Goal: Information Seeking & Learning: Learn about a topic

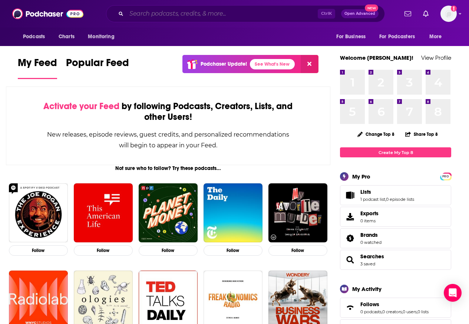
click at [160, 13] on input "Search podcasts, credits, & more..." at bounding box center [221, 14] width 191 height 12
paste input "manufacturing"
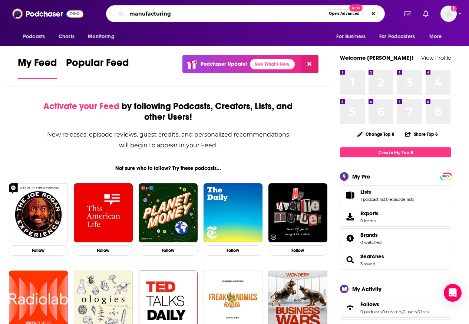
type input "manufacturing"
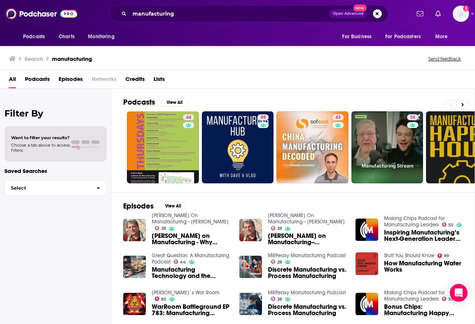
click at [36, 79] on span "Podcasts" at bounding box center [37, 80] width 25 height 15
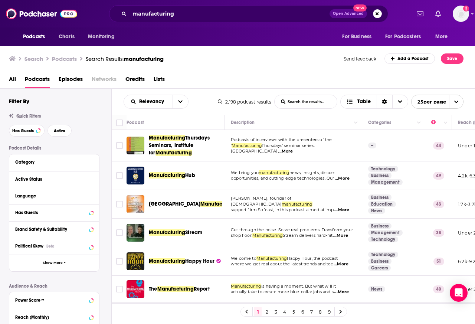
click at [23, 162] on div "Category" at bounding box center [51, 161] width 73 height 5
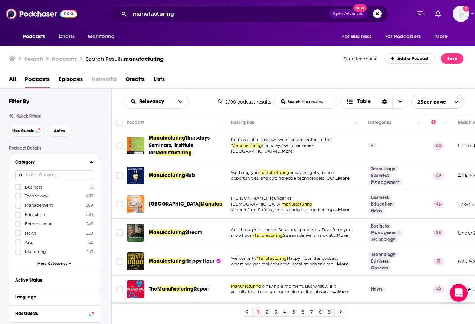
click at [86, 162] on button "Category" at bounding box center [52, 161] width 74 height 9
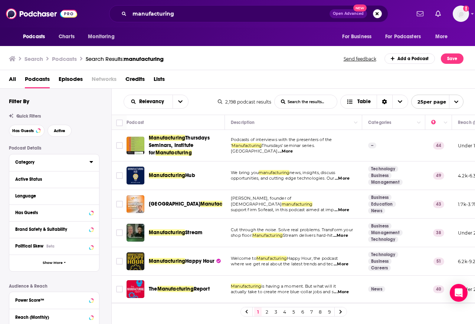
click at [43, 170] on div "Category" at bounding box center [54, 162] width 90 height 17
click at [87, 164] on button "Category" at bounding box center [54, 161] width 78 height 9
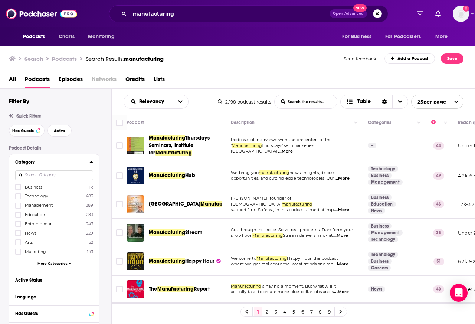
click at [45, 264] on span "More Categories" at bounding box center [52, 263] width 30 height 4
click at [185, 262] on span "Happy Hour" at bounding box center [199, 261] width 29 height 6
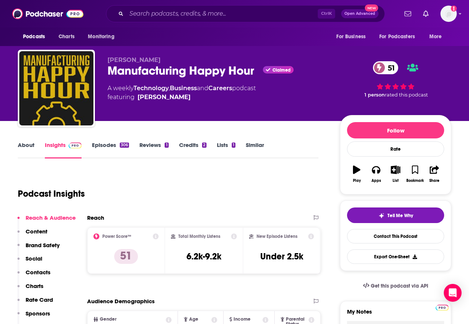
click at [175, 263] on div "Total Monthly Listens 6.2k-9.2k" at bounding box center [204, 250] width 66 height 34
click at [23, 146] on link "About" at bounding box center [26, 149] width 17 height 17
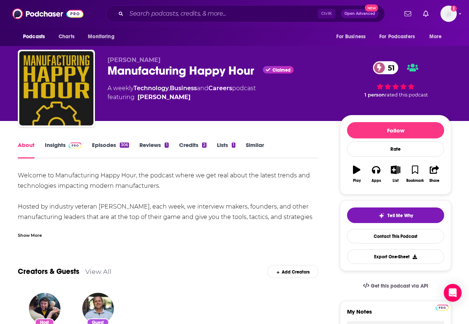
click at [24, 145] on link "About" at bounding box center [26, 149] width 17 height 17
click at [29, 237] on div "Show More" at bounding box center [30, 234] width 24 height 7
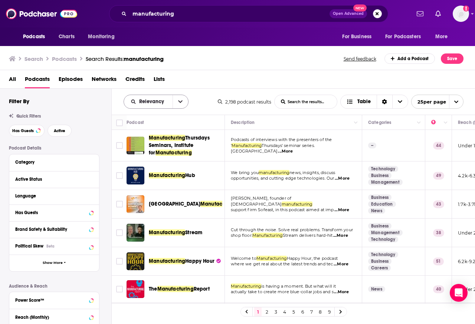
click at [155, 102] on span "Relevancy" at bounding box center [152, 101] width 27 height 5
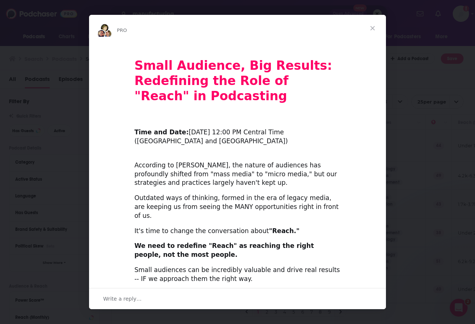
click at [179, 101] on b "Small Audience, Big Results: Redefining the Role of "Reach" in Podcasting" at bounding box center [233, 80] width 198 height 45
click at [373, 28] on span "Close" at bounding box center [372, 28] width 27 height 27
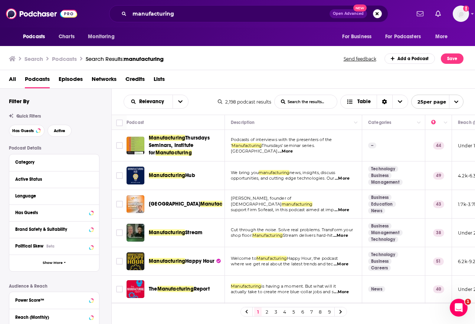
click at [268, 313] on link "2" at bounding box center [266, 311] width 7 height 9
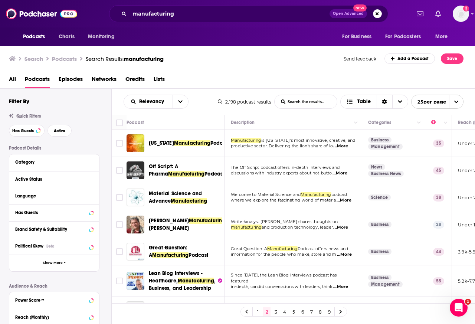
click at [279, 313] on link "3" at bounding box center [275, 311] width 7 height 9
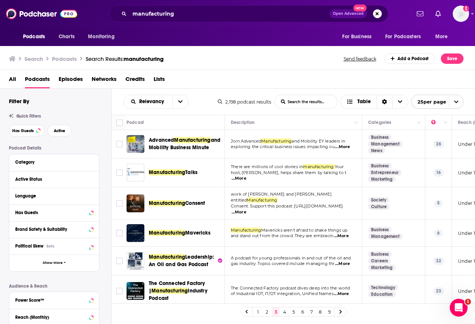
click at [287, 313] on link "4" at bounding box center [284, 311] width 7 height 9
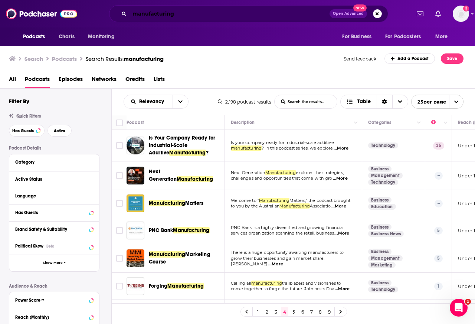
click at [140, 14] on input "manufacturing" at bounding box center [229, 14] width 200 height 12
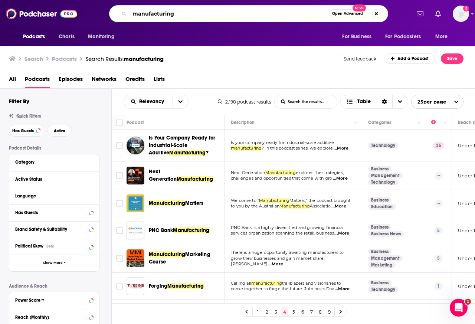
paste input "advanced manufacturing now"
type input "advanced manufacturing now"
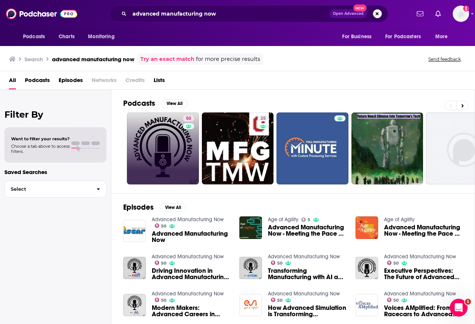
click at [162, 148] on link "50" at bounding box center [163, 148] width 72 height 72
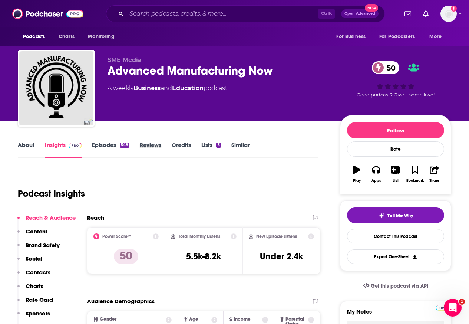
click at [162, 143] on div "Reviews" at bounding box center [156, 149] width 32 height 17
click at [23, 146] on link "About" at bounding box center [26, 149] width 17 height 17
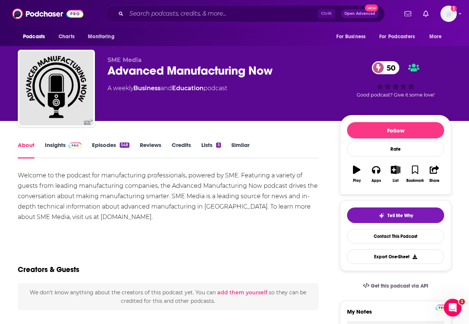
click at [23, 146] on link "About" at bounding box center [26, 149] width 17 height 17
click at [161, 14] on input "Search podcasts, credits, & more..." at bounding box center [221, 14] width 191 height 12
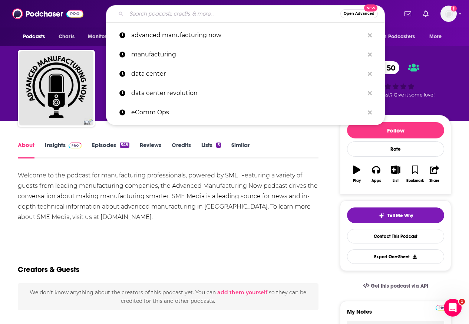
paste input "making chips"
type input "making chips"
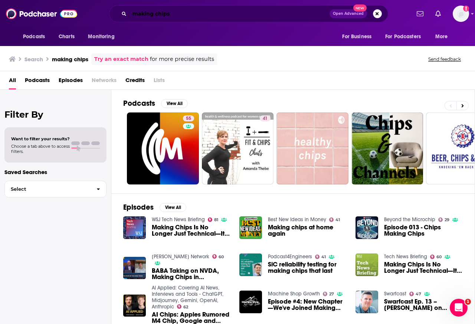
click at [147, 14] on input "making chips" at bounding box center [229, 14] width 200 height 12
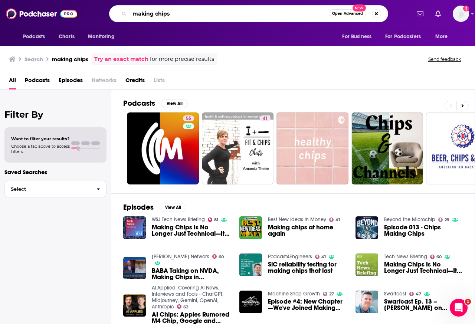
paste input "MakingC"
type input "MakingChips"
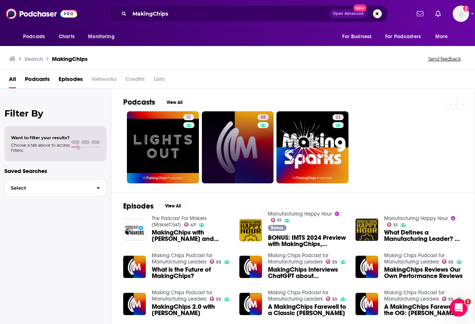
click at [233, 145] on link "55" at bounding box center [238, 147] width 72 height 72
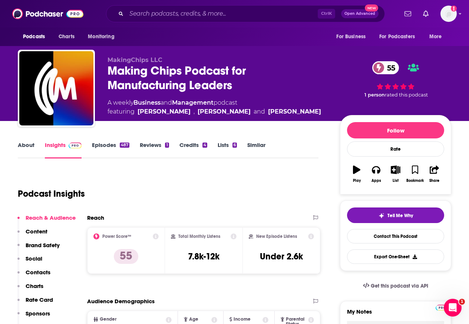
click at [23, 146] on link "About" at bounding box center [26, 149] width 17 height 17
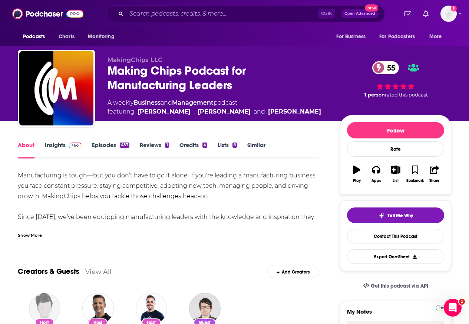
click at [23, 145] on link "About" at bounding box center [26, 149] width 17 height 17
click at [25, 236] on div "Show More" at bounding box center [30, 234] width 24 height 7
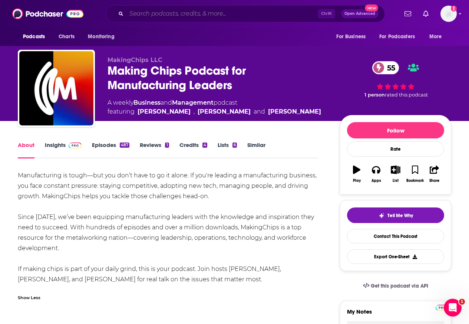
click at [149, 14] on input "Search podcasts, credits, & more..." at bounding box center [221, 14] width 191 height 12
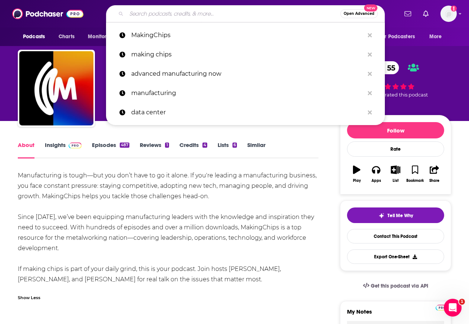
paste input "Manufacturing Executive Podcast"
type input "Manufacturing Executive Podcast"
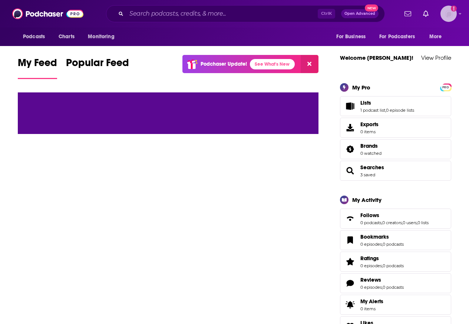
click at [447, 14] on img "Logged in as Shift_2" at bounding box center [449, 14] width 16 height 16
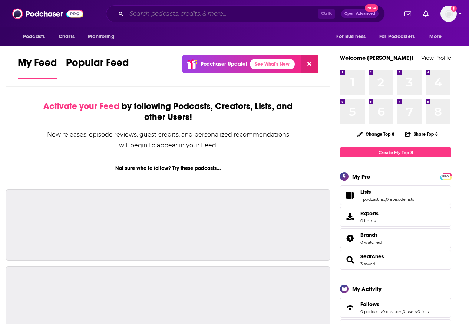
click at [138, 13] on input "Search podcasts, credits, & more..." at bounding box center [221, 14] width 191 height 12
paste input "Manufacturing Happy Hour"
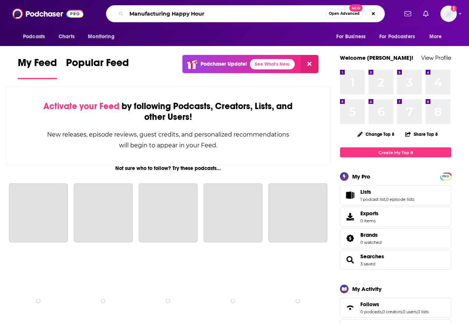
type input "Manufacturing Happy Hour"
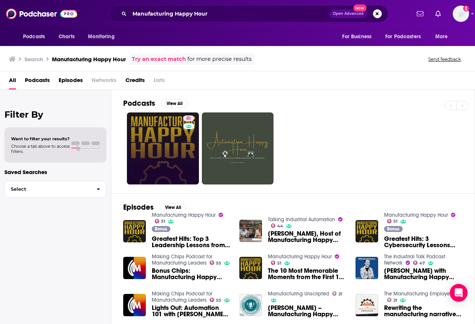
click at [154, 132] on link "51" at bounding box center [163, 148] width 72 height 72
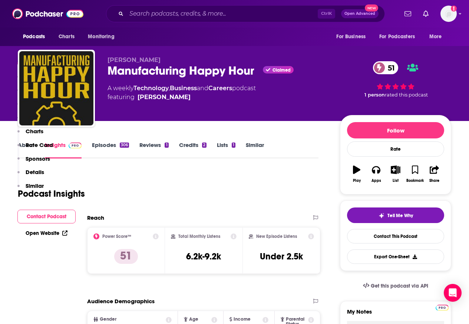
scroll to position [267, 0]
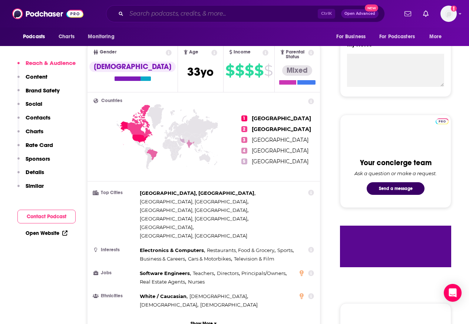
click at [147, 13] on input "Search podcasts, credits, & more..." at bounding box center [221, 14] width 191 height 12
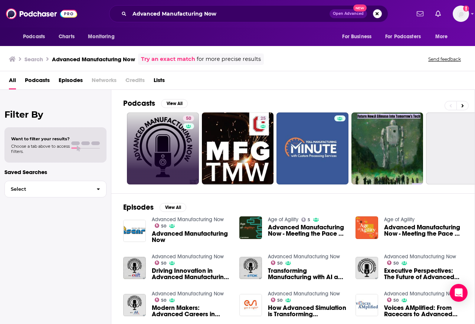
click at [164, 145] on link "50" at bounding box center [163, 148] width 72 height 72
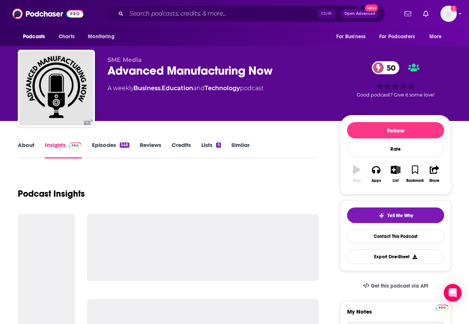
click at [169, 146] on div "Reviews" at bounding box center [156, 149] width 32 height 17
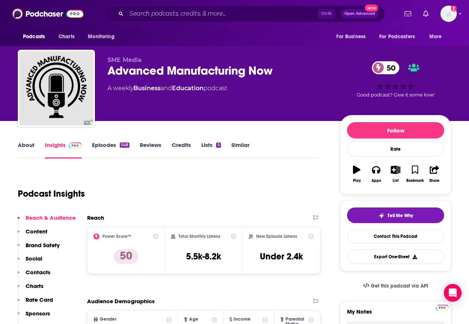
click at [97, 13] on div "Ctrl K Open Advanced New" at bounding box center [245, 13] width 305 height 17
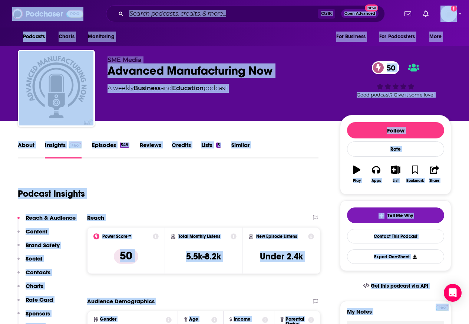
click at [149, 14] on input "Search podcasts, credits, & more..." at bounding box center [221, 14] width 191 height 12
paste input "Making Chips"
type input "Making Chips"
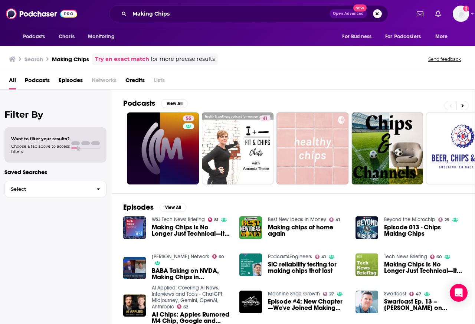
click at [167, 149] on link "55" at bounding box center [163, 148] width 72 height 72
